Goal: Task Accomplishment & Management: Complete application form

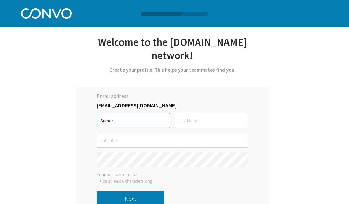
type input "Sumera"
type input "Ambreen"
click at [177, 139] on div "Email address [EMAIL_ADDRESS][DOMAIN_NAME] [GEOGRAPHIC_DATA][PERSON_NAME][GEOGR…" at bounding box center [172, 152] width 192 height 130
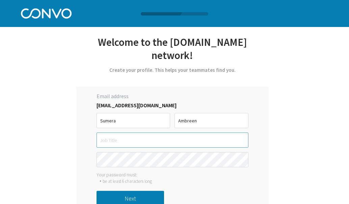
click at [176, 133] on input "text" at bounding box center [173, 140] width 152 height 15
type input "Teacher"
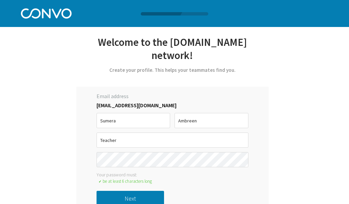
click at [132, 191] on button "Next" at bounding box center [130, 198] width 67 height 15
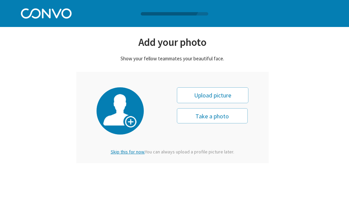
click at [122, 152] on span "Skip this for now." at bounding box center [128, 152] width 34 height 6
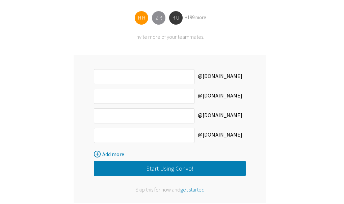
scroll to position [69, 0]
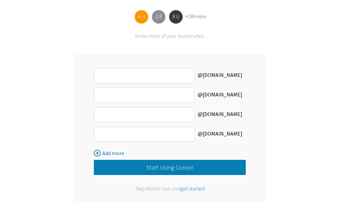
click at [168, 160] on button "Start Using Convo!" at bounding box center [170, 167] width 152 height 15
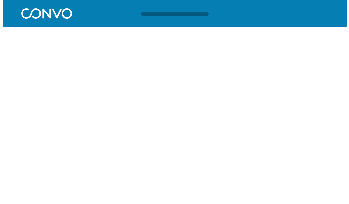
scroll to position [0, 0]
